Goal: Information Seeking & Learning: Learn about a topic

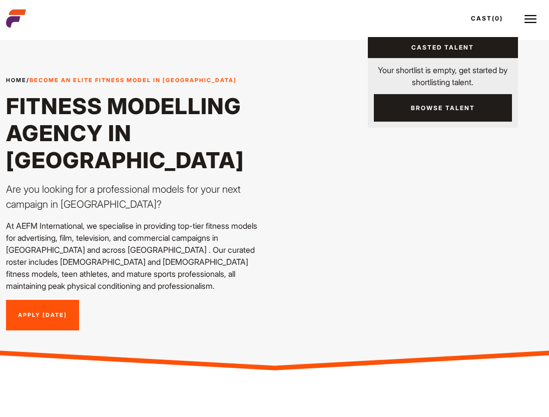
click at [510, 22] on link "Cast (0)" at bounding box center [490, 18] width 56 height 27
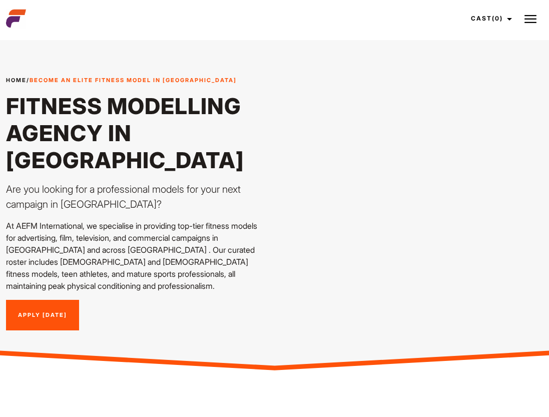
click at [535, 22] on img at bounding box center [531, 19] width 12 height 12
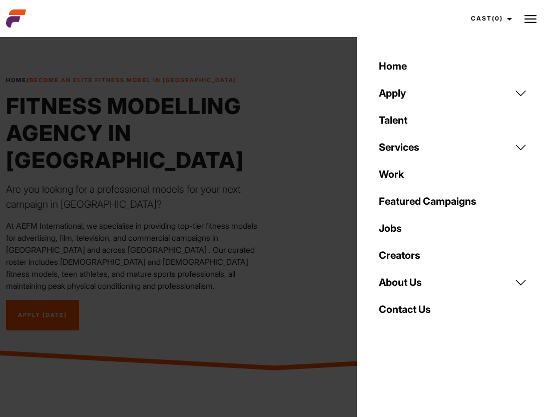
click at [447, 118] on link "Talent" at bounding box center [453, 120] width 160 height 27
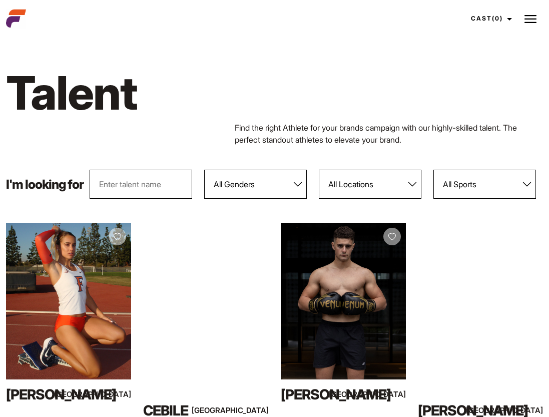
click at [286, 177] on select "All Genders Female Male" at bounding box center [255, 184] width 103 height 29
select select "103"
click at [204, 170] on select "All Genders Female Male" at bounding box center [255, 184] width 103 height 29
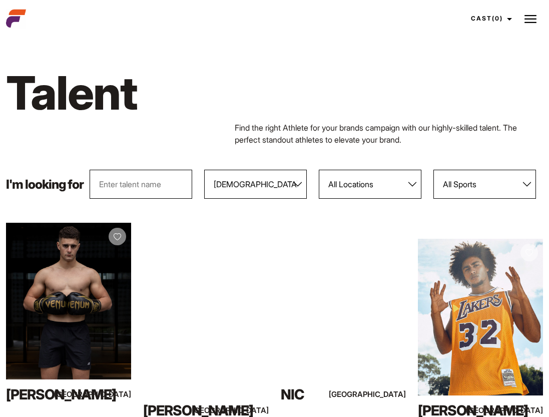
click at [371, 185] on select "All Locations Adelaide Brisbane Darwin Gold Coast Melbourne Perth Sunshine Coas…" at bounding box center [370, 184] width 103 height 29
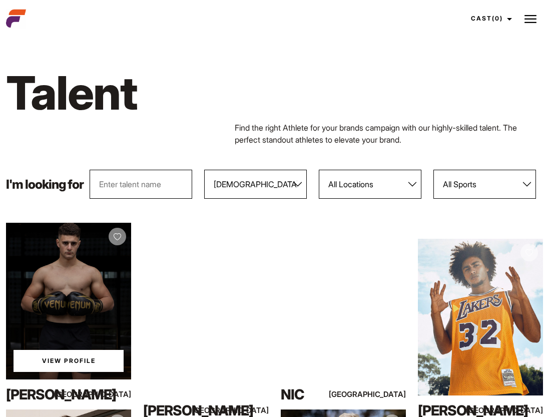
click at [76, 339] on div "View Profile" at bounding box center [68, 301] width 125 height 157
click at [77, 358] on link "View Profile" at bounding box center [69, 361] width 110 height 22
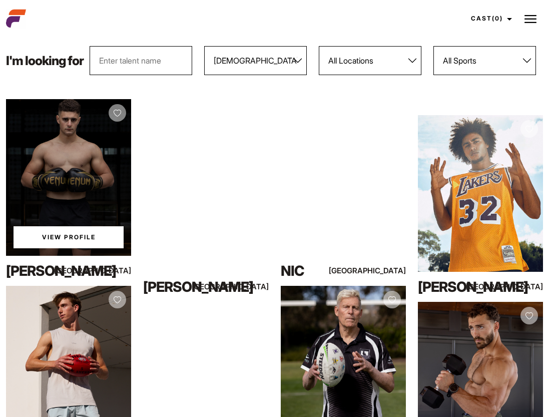
scroll to position [126, 0]
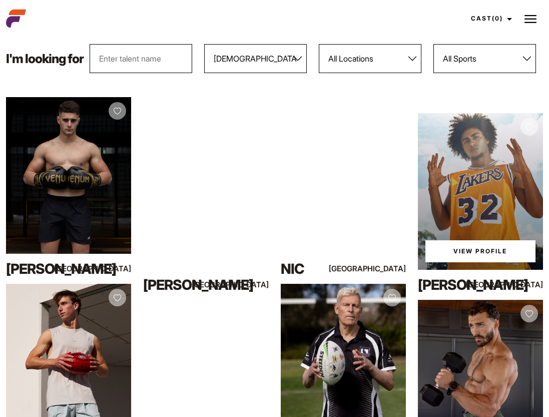
click at [470, 248] on link "View Profile" at bounding box center [480, 251] width 110 height 22
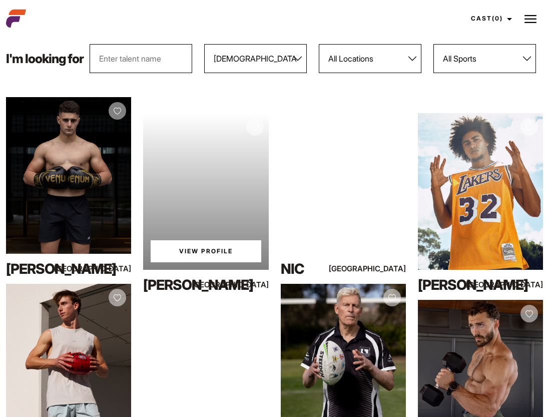
click at [192, 253] on link "View Profile" at bounding box center [206, 251] width 110 height 22
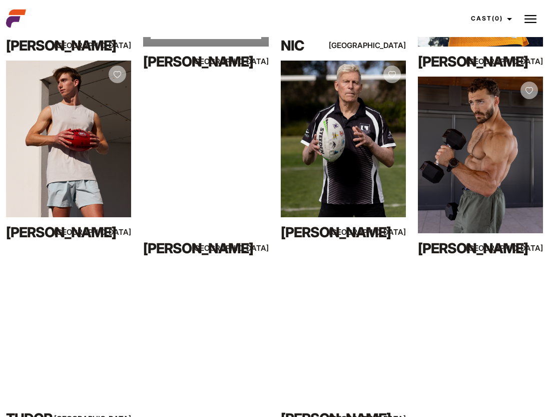
scroll to position [348, 0]
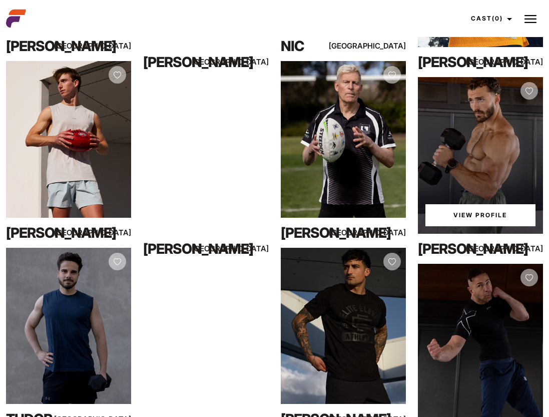
click at [484, 215] on link "View Profile" at bounding box center [480, 215] width 110 height 22
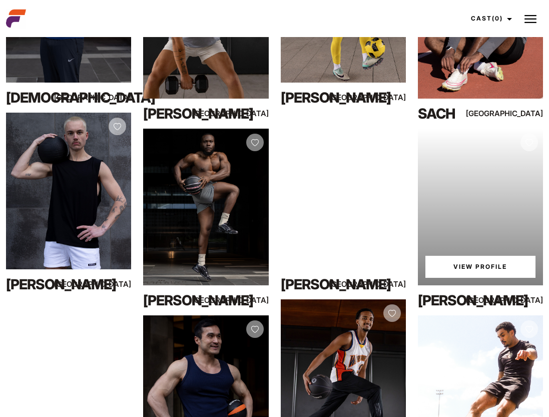
scroll to position [1216, 0]
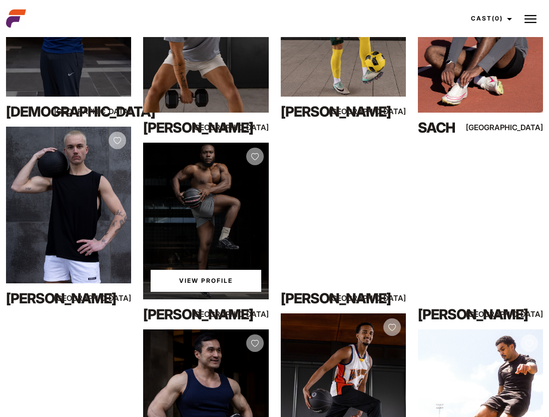
click at [199, 281] on link "View Profile" at bounding box center [206, 281] width 110 height 22
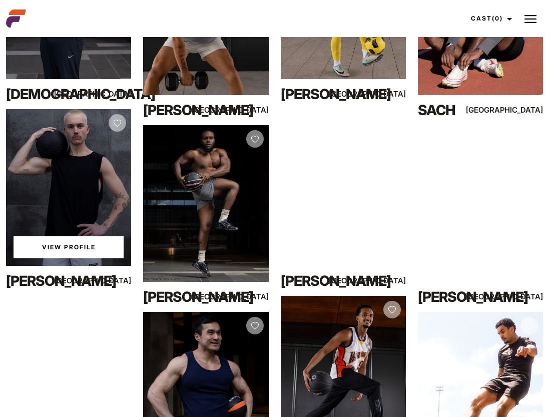
click at [75, 249] on link "View Profile" at bounding box center [69, 247] width 110 height 22
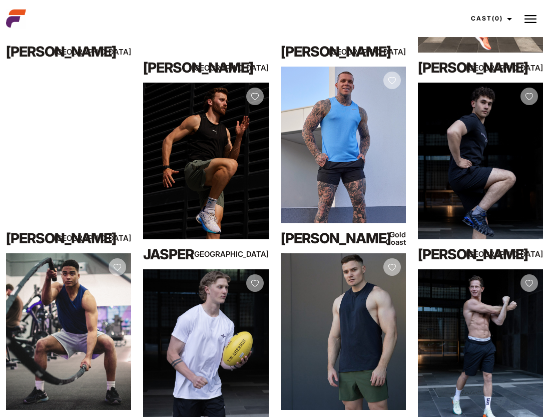
scroll to position [2021, 0]
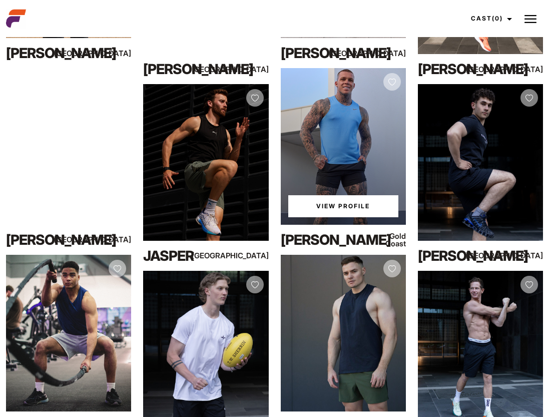
click at [335, 210] on link "View Profile" at bounding box center [343, 206] width 110 height 22
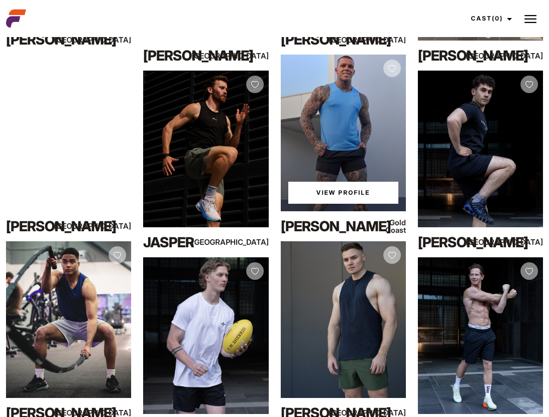
scroll to position [2035, 0]
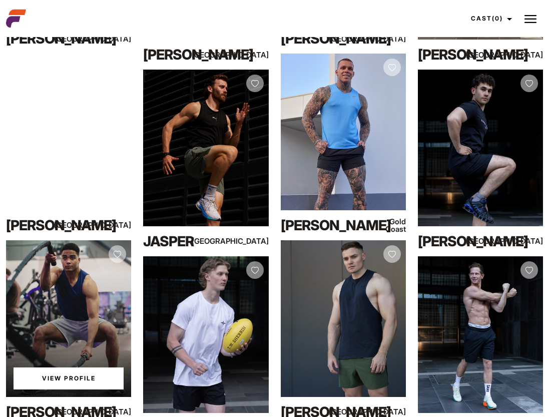
click at [66, 378] on link "View Profile" at bounding box center [69, 378] width 110 height 22
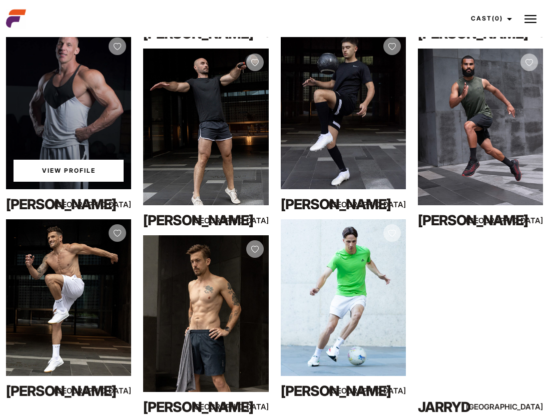
scroll to position [3925, 0]
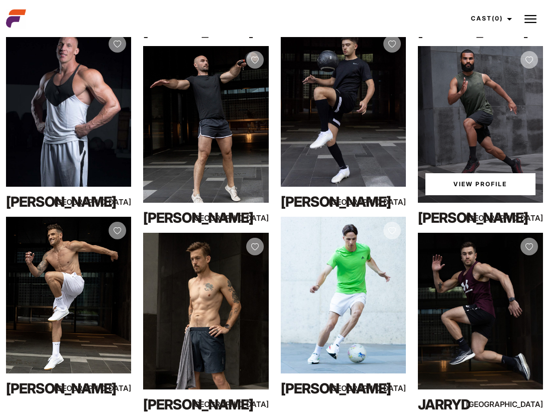
click at [464, 182] on link "View Profile" at bounding box center [480, 184] width 110 height 22
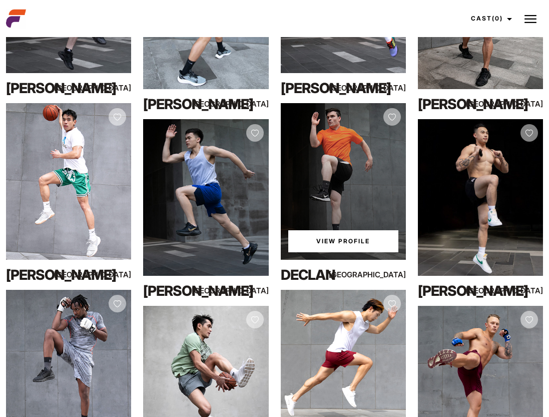
scroll to position [5160, 0]
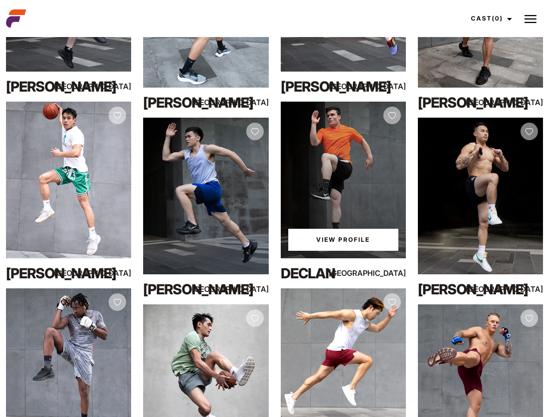
click at [349, 236] on link "View Profile" at bounding box center [343, 240] width 110 height 22
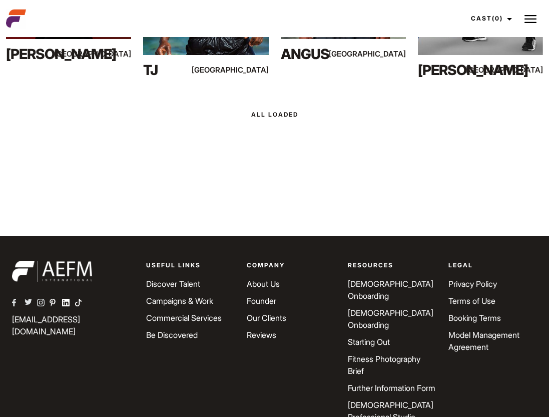
scroll to position [6498, 0]
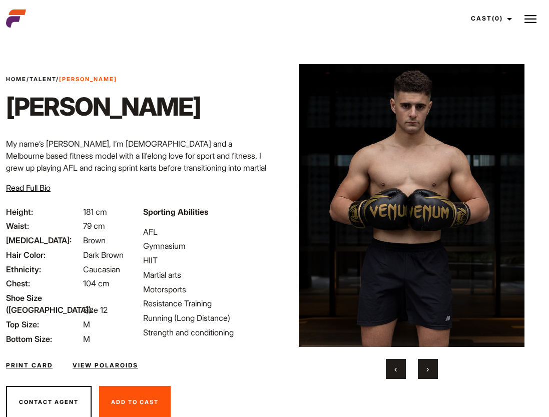
scroll to position [27, 0]
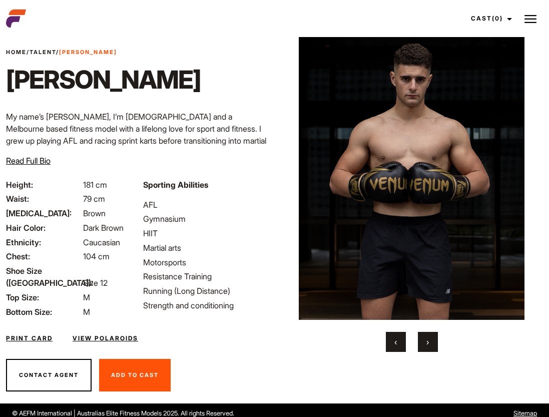
click at [426, 332] on button "›" at bounding box center [428, 342] width 20 height 20
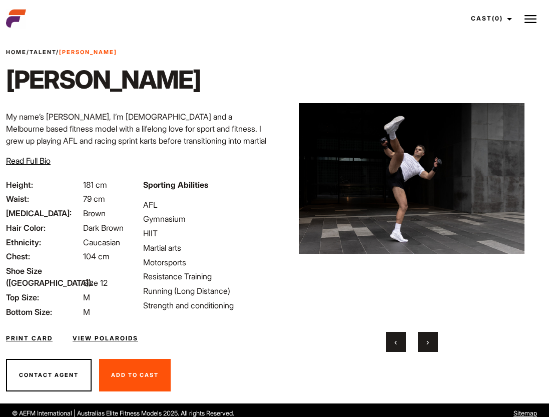
click at [427, 340] on span "›" at bounding box center [427, 342] width 3 height 10
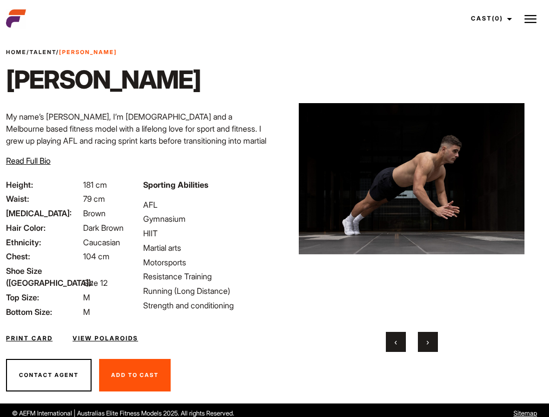
click at [427, 340] on span "›" at bounding box center [427, 342] width 3 height 10
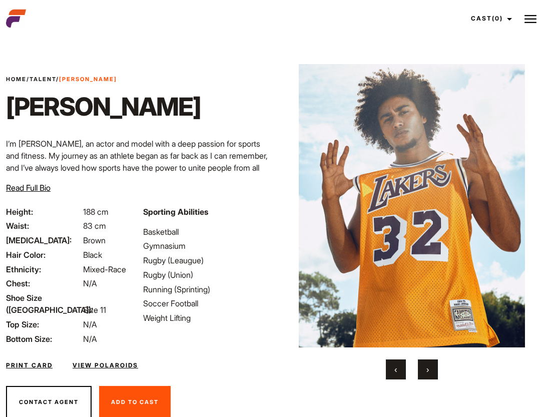
click at [429, 348] on div "Your browser does not support the video tag. Your browser does not support the …" at bounding box center [412, 221] width 227 height 315
click at [429, 371] on button "›" at bounding box center [428, 369] width 20 height 20
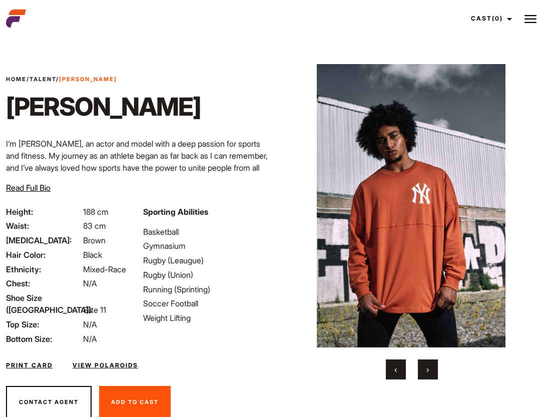
click at [429, 371] on button "›" at bounding box center [428, 369] width 20 height 20
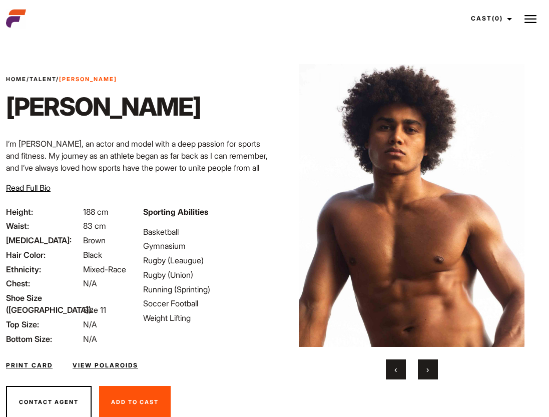
click at [429, 371] on button "›" at bounding box center [428, 369] width 20 height 20
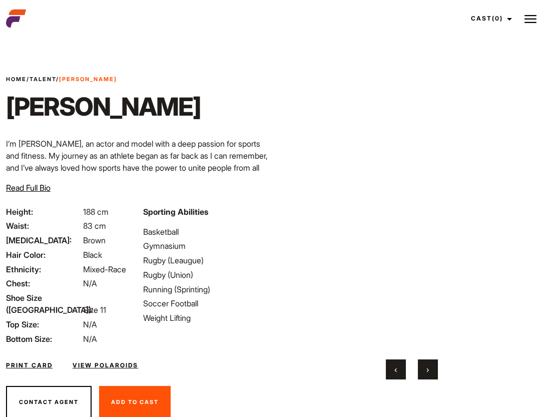
click at [429, 371] on button "›" at bounding box center [428, 369] width 20 height 20
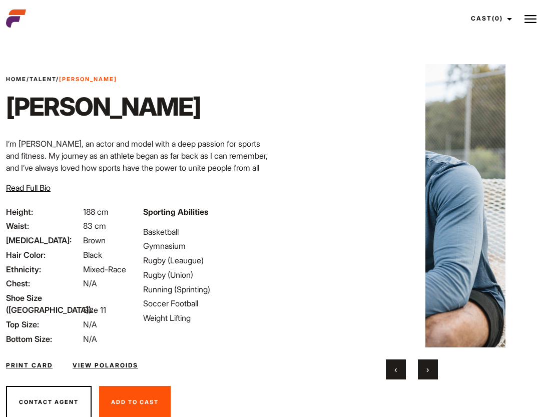
click at [429, 371] on button "›" at bounding box center [428, 369] width 20 height 20
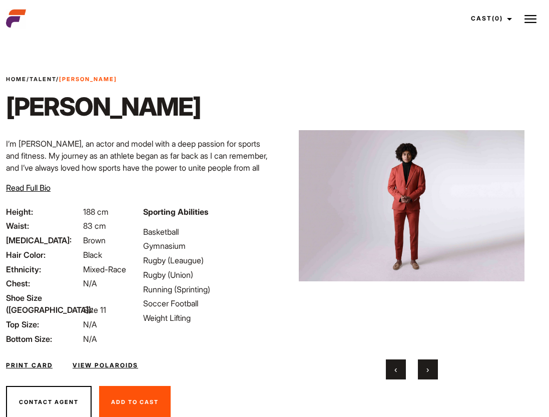
click at [429, 371] on button "›" at bounding box center [428, 369] width 20 height 20
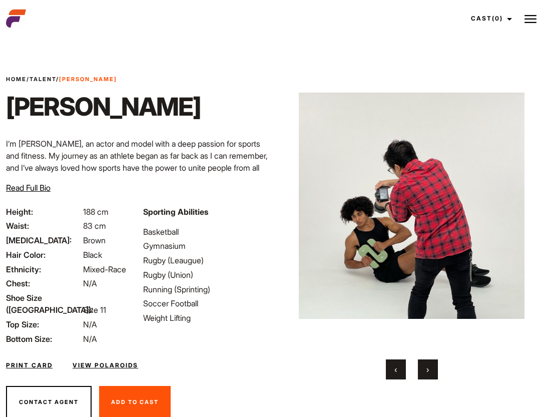
click at [429, 371] on button "›" at bounding box center [428, 369] width 20 height 20
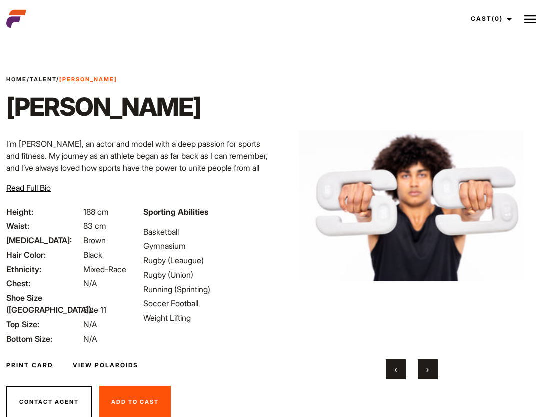
click at [429, 371] on button "›" at bounding box center [428, 369] width 20 height 20
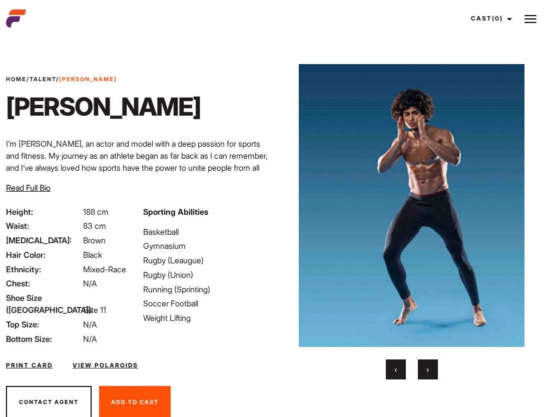
click at [429, 371] on button "›" at bounding box center [428, 369] width 20 height 20
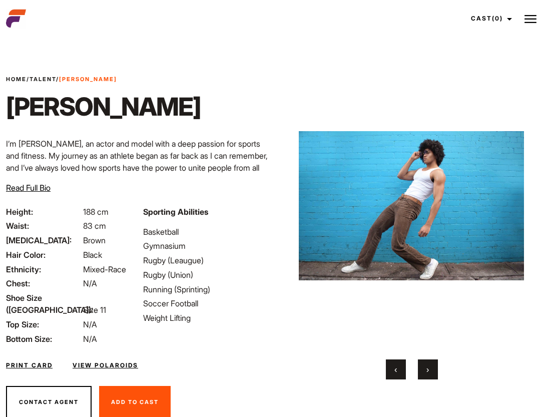
click at [429, 371] on button "›" at bounding box center [428, 369] width 20 height 20
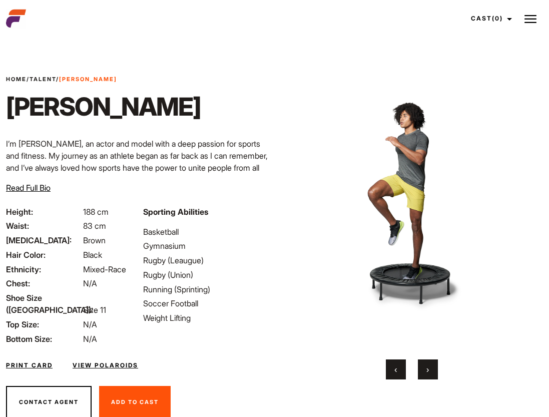
click at [101, 361] on link "View Polaroids" at bounding box center [106, 365] width 66 height 9
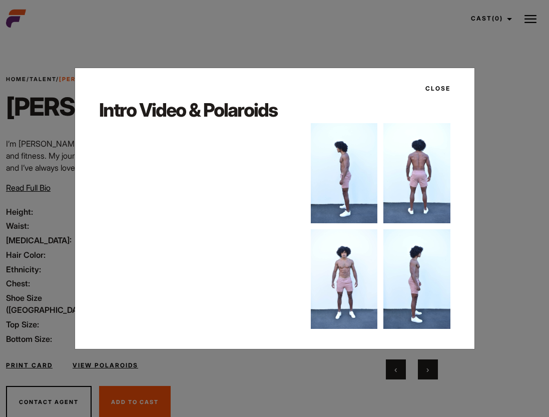
click at [350, 268] on img at bounding box center [344, 279] width 67 height 100
click at [443, 86] on button "Close" at bounding box center [434, 88] width 31 height 17
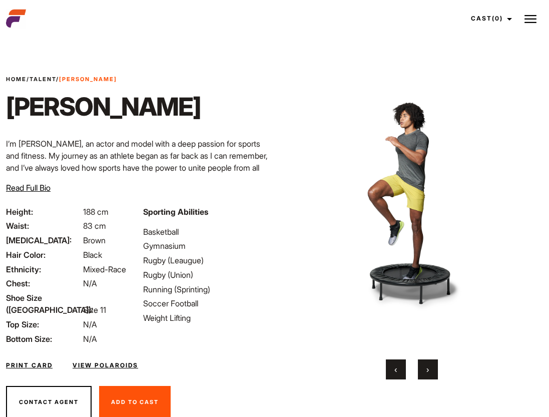
click at [426, 364] on span "›" at bounding box center [427, 369] width 3 height 10
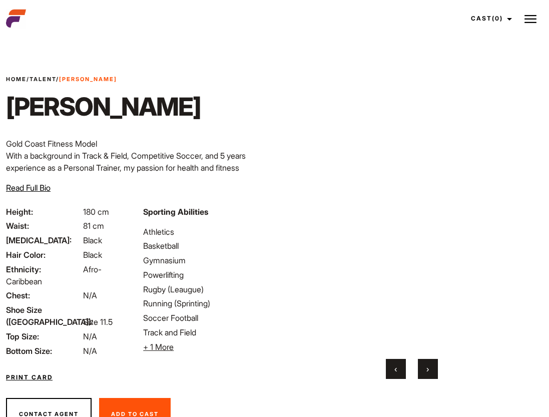
click at [431, 368] on button "›" at bounding box center [428, 369] width 20 height 20
click at [430, 369] on button "›" at bounding box center [428, 369] width 20 height 20
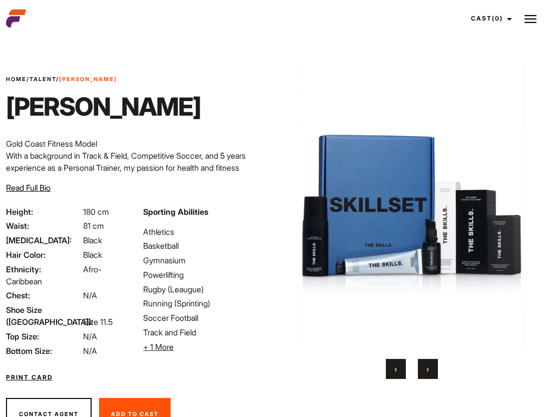
click at [426, 370] on button "›" at bounding box center [428, 369] width 20 height 20
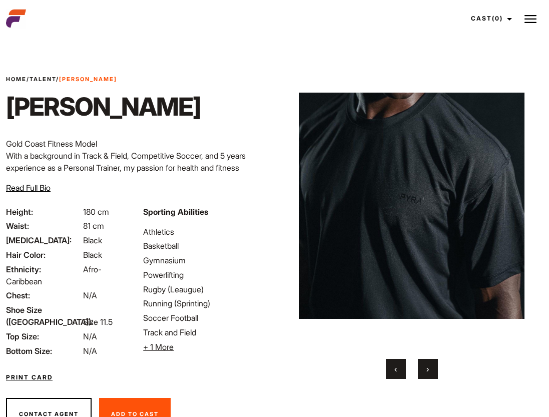
click at [511, 365] on div "‹ ›" at bounding box center [412, 369] width 227 height 20
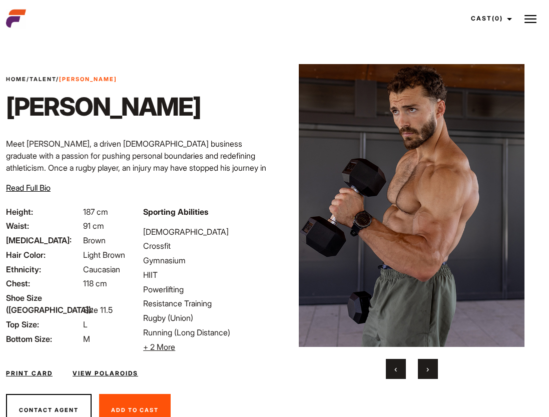
click at [430, 365] on button "›" at bounding box center [428, 369] width 20 height 20
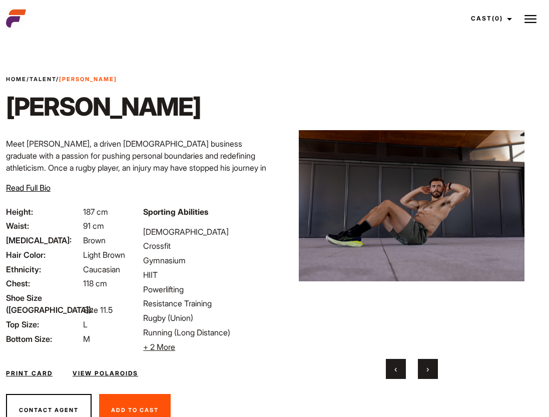
click at [430, 365] on button "›" at bounding box center [428, 369] width 20 height 20
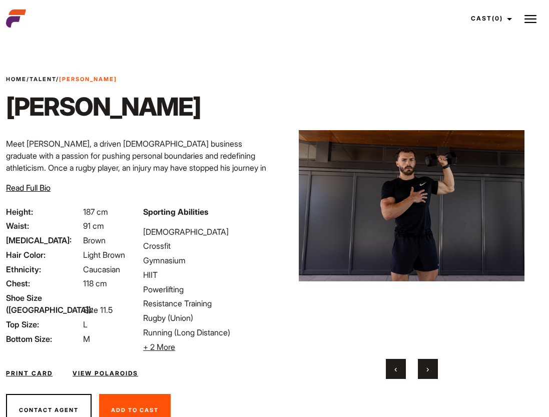
click at [430, 365] on button "›" at bounding box center [428, 369] width 20 height 20
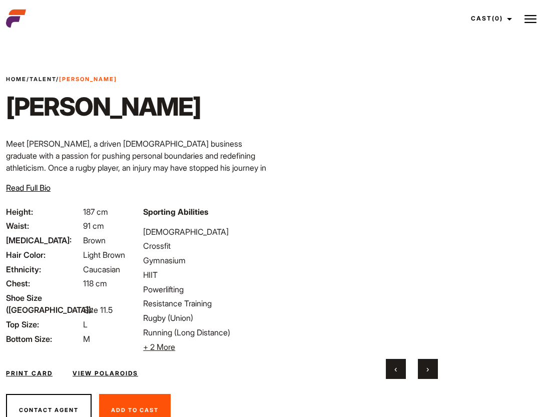
click at [430, 365] on button "›" at bounding box center [428, 369] width 20 height 20
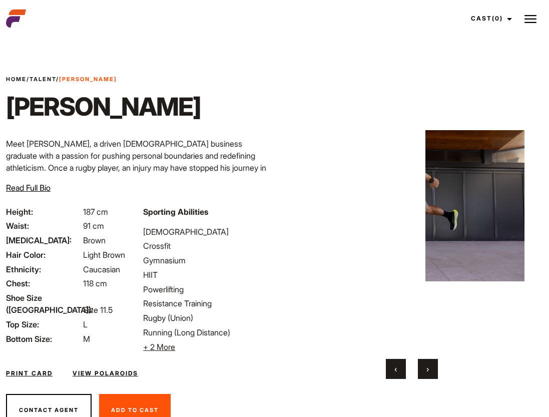
click at [430, 365] on button "›" at bounding box center [428, 369] width 20 height 20
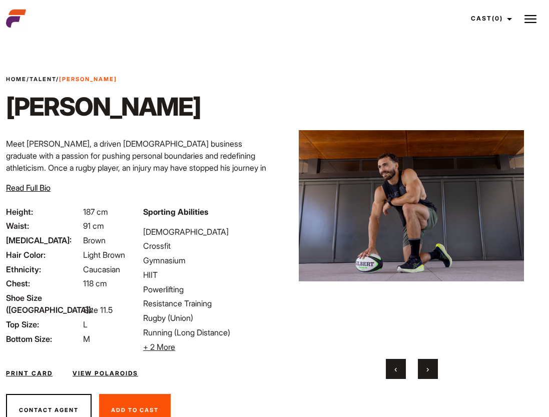
click at [430, 365] on button "›" at bounding box center [428, 369] width 20 height 20
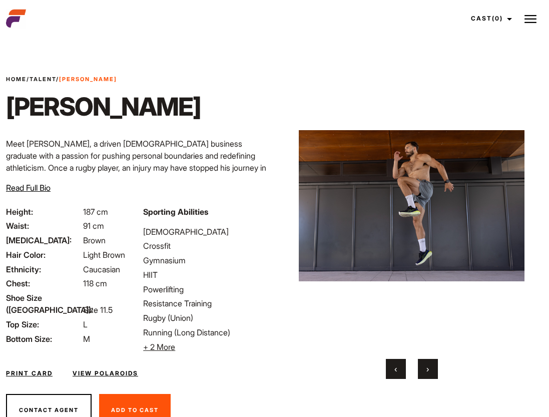
click at [429, 369] on button "›" at bounding box center [428, 369] width 20 height 20
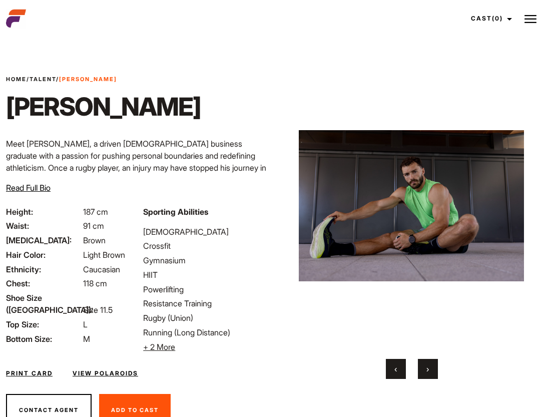
click at [429, 369] on button "›" at bounding box center [428, 369] width 20 height 20
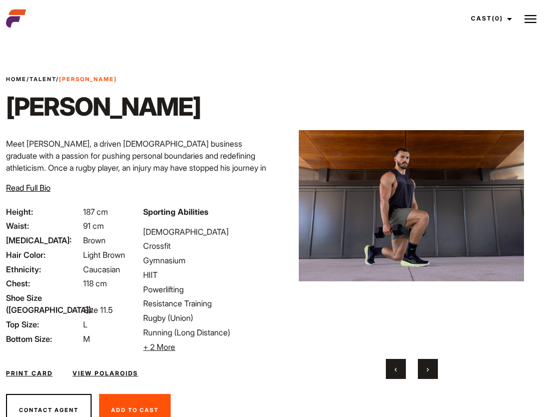
click at [429, 369] on button "›" at bounding box center [428, 369] width 20 height 20
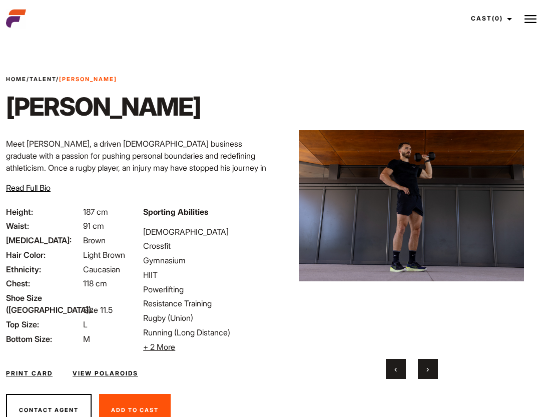
click at [429, 369] on button "›" at bounding box center [428, 369] width 20 height 20
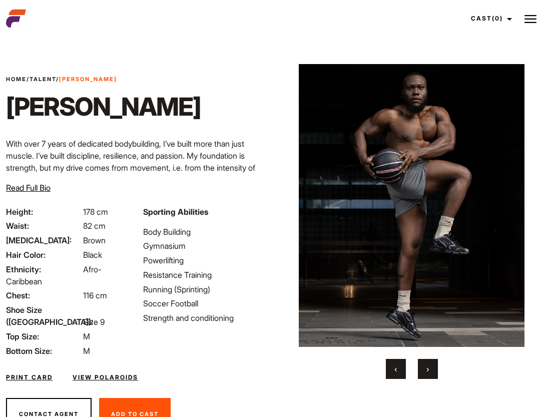
click at [426, 364] on span "›" at bounding box center [427, 369] width 3 height 10
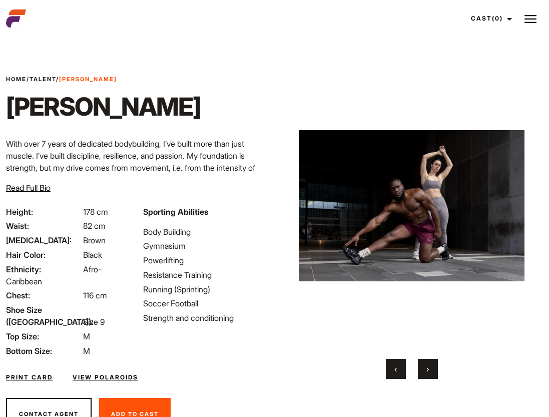
click at [426, 364] on span "›" at bounding box center [427, 369] width 3 height 10
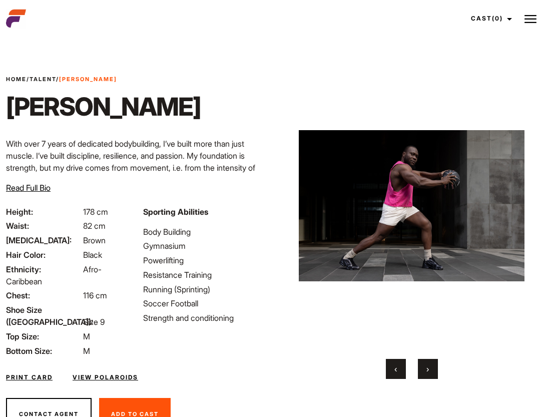
click at [426, 364] on span "›" at bounding box center [427, 369] width 3 height 10
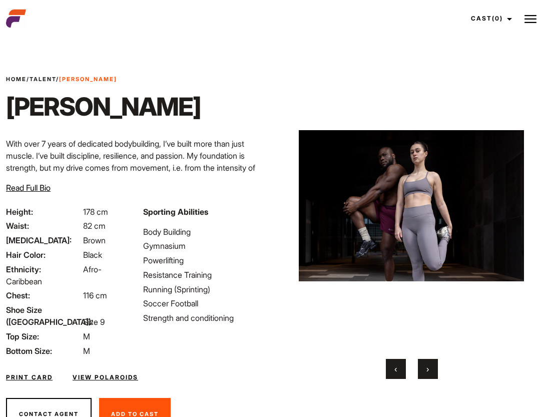
click at [426, 364] on span "›" at bounding box center [427, 369] width 3 height 10
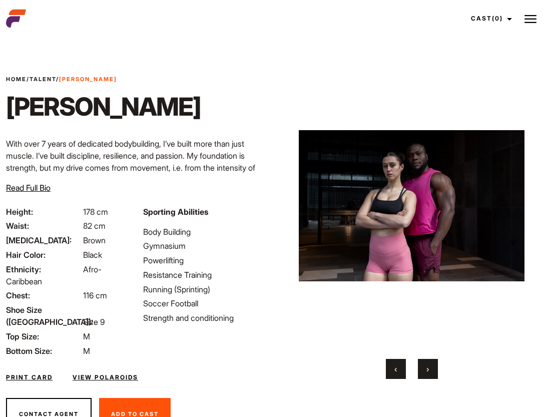
click at [426, 364] on span "›" at bounding box center [427, 369] width 3 height 10
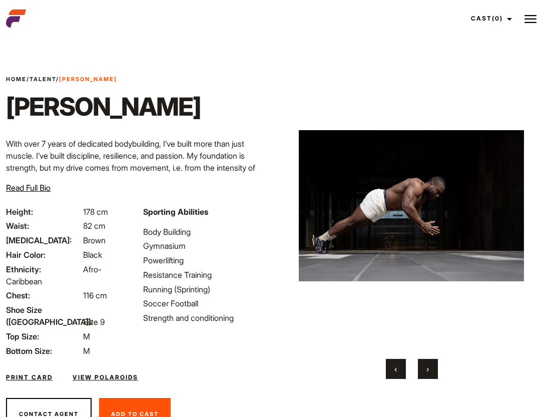
click at [426, 364] on span "›" at bounding box center [427, 369] width 3 height 10
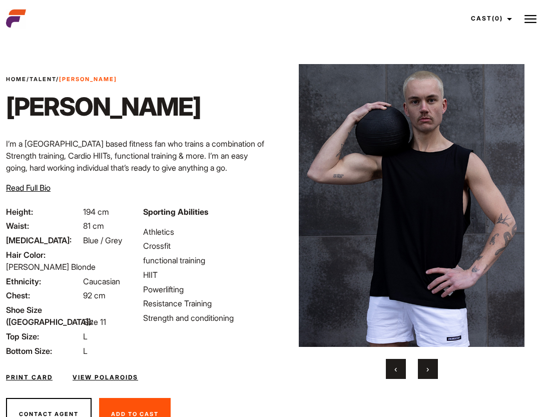
click at [426, 364] on span "›" at bounding box center [427, 369] width 3 height 10
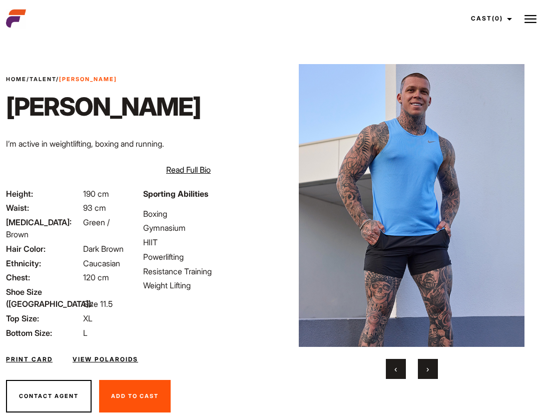
click at [426, 364] on span "›" at bounding box center [427, 369] width 3 height 10
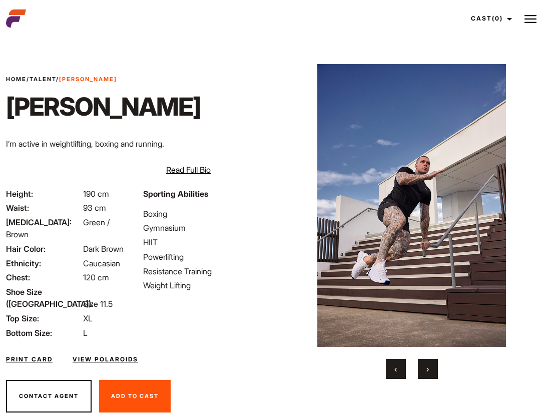
click at [426, 364] on span "›" at bounding box center [427, 369] width 3 height 10
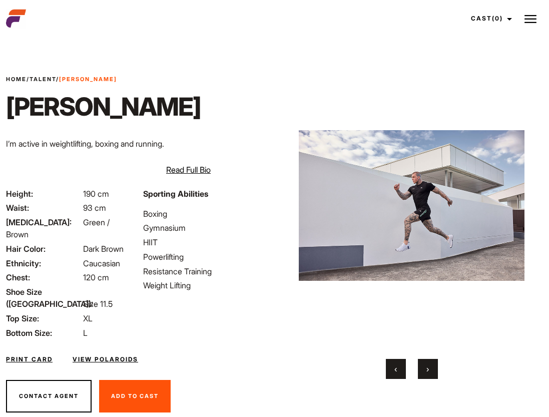
click at [426, 364] on span "›" at bounding box center [427, 369] width 3 height 10
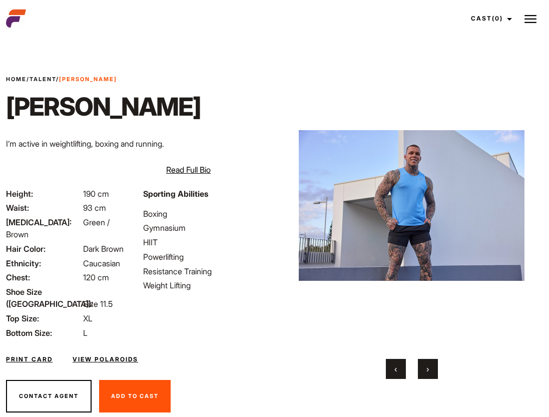
click at [426, 364] on span "›" at bounding box center [427, 369] width 3 height 10
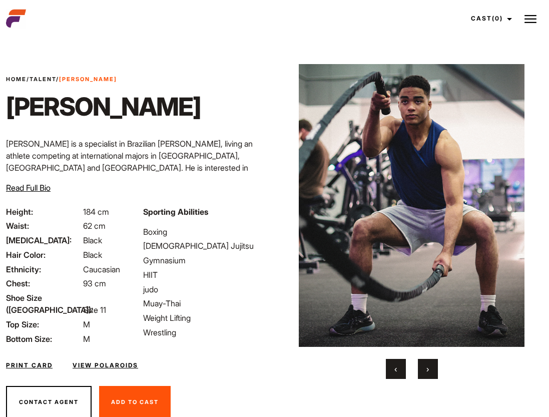
click at [426, 364] on span "›" at bounding box center [427, 369] width 3 height 10
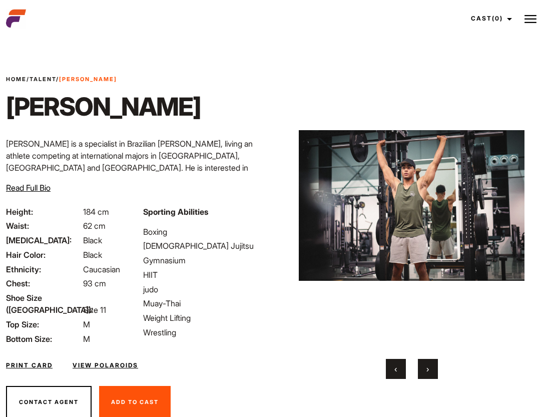
click at [426, 364] on span "›" at bounding box center [427, 369] width 3 height 10
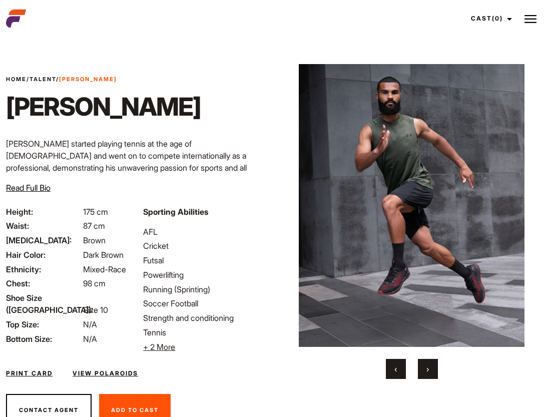
click at [426, 364] on span "›" at bounding box center [427, 369] width 3 height 10
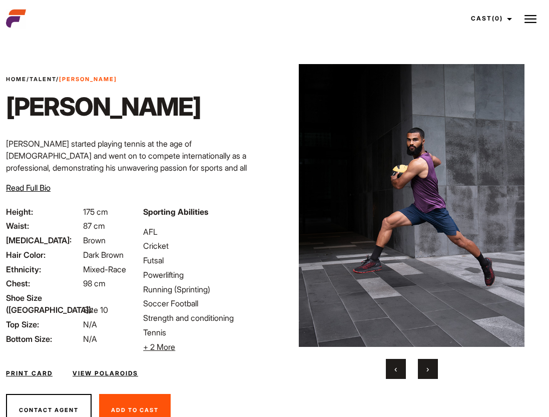
click at [426, 364] on span "›" at bounding box center [427, 369] width 3 height 10
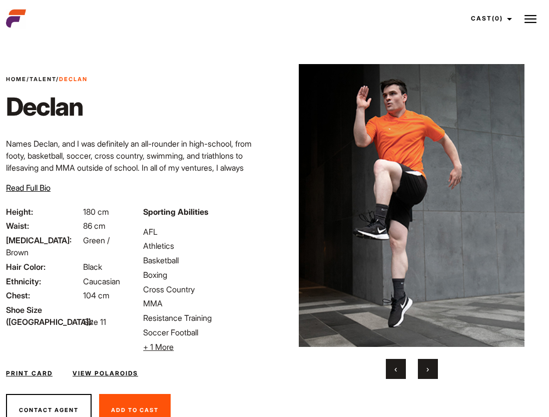
click at [426, 364] on span "›" at bounding box center [427, 369] width 3 height 10
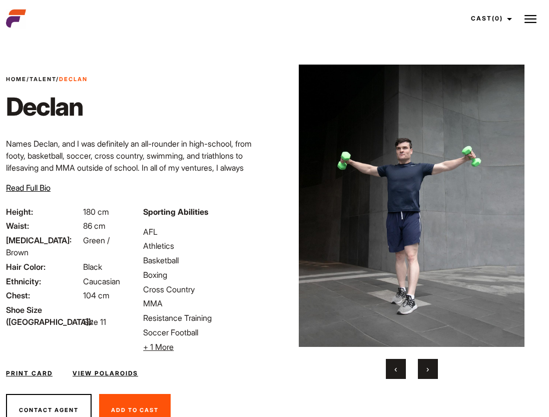
click at [426, 364] on span "›" at bounding box center [427, 369] width 3 height 10
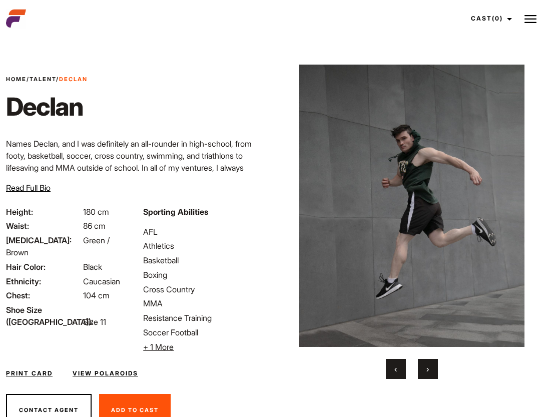
click at [426, 364] on span "›" at bounding box center [427, 369] width 3 height 10
